Goal: Information Seeking & Learning: Learn about a topic

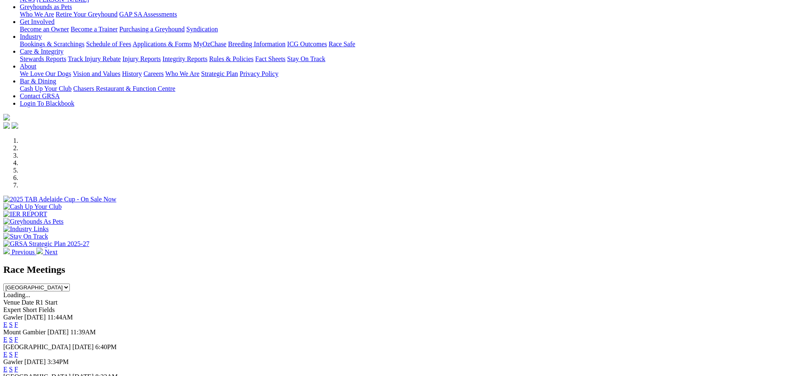
scroll to position [165, 0]
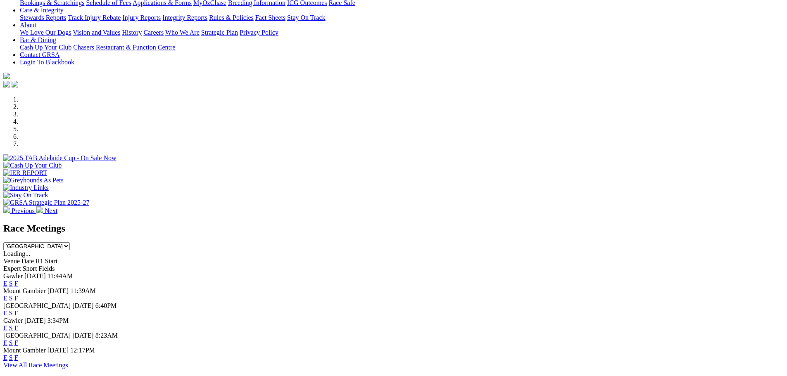
click at [18, 310] on link "F" at bounding box center [16, 313] width 4 height 7
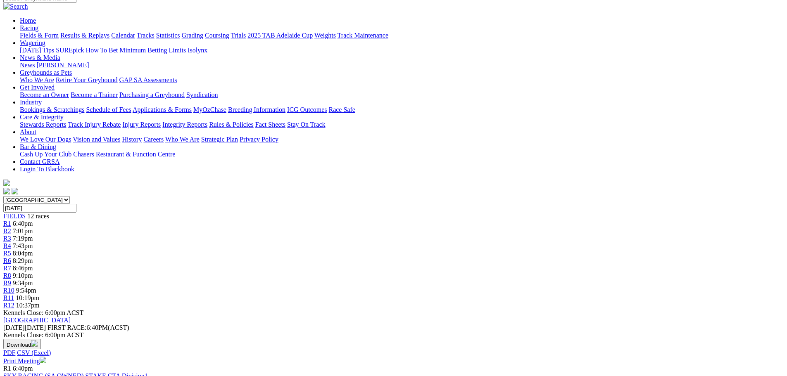
scroll to position [83, 0]
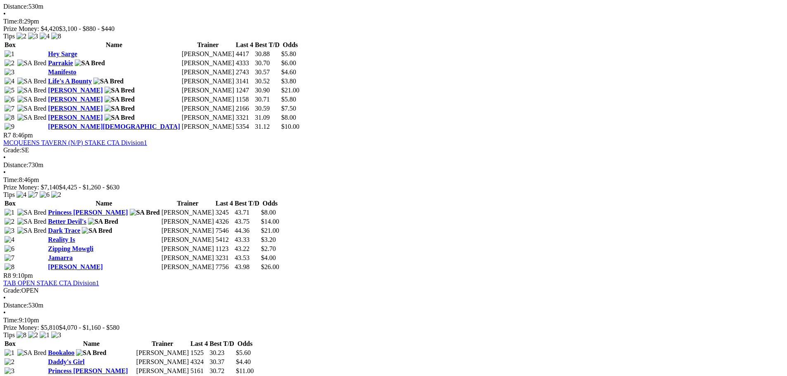
scroll to position [1239, 0]
